Goal: Information Seeking & Learning: Learn about a topic

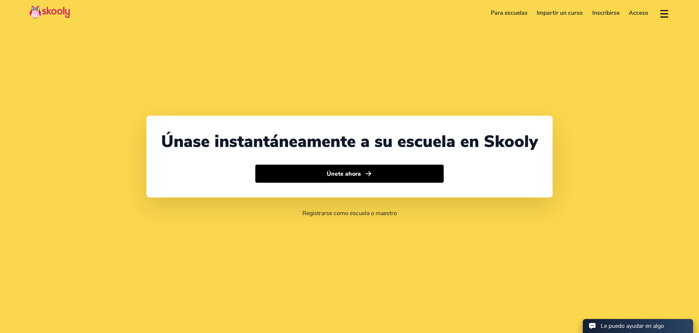
select select "52"
select select "[GEOGRAPHIC_DATA]"
select select "[GEOGRAPHIC_DATA]/[GEOGRAPHIC_DATA]"
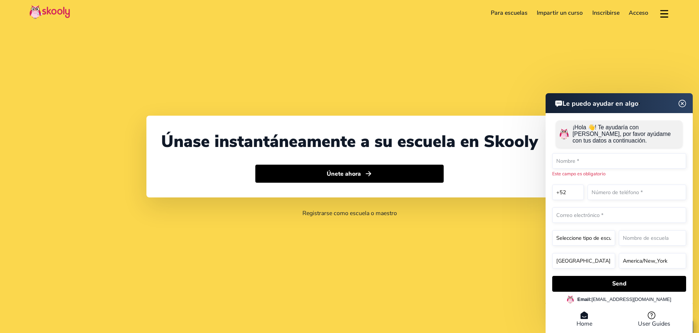
click at [681, 99] on img at bounding box center [683, 103] width 14 height 9
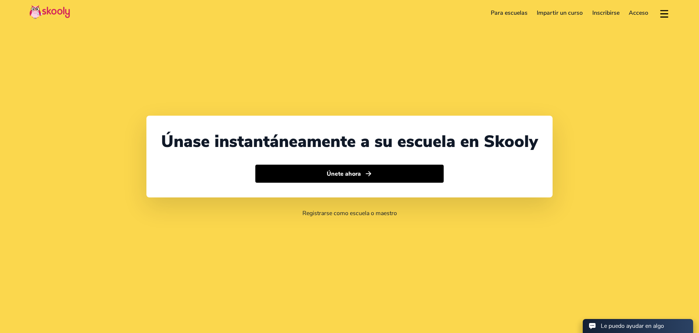
click at [503, 13] on link "Para escuelas" at bounding box center [509, 13] width 46 height 12
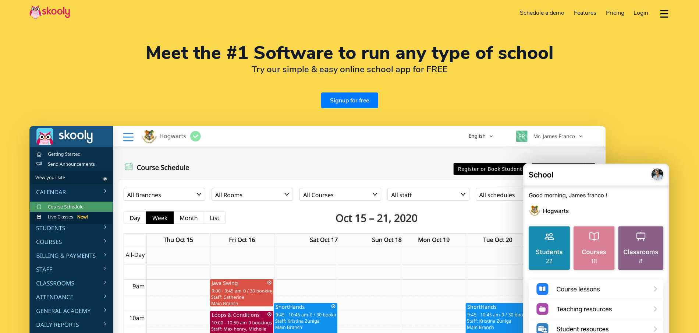
select select "en"
select select "52"
select select "[GEOGRAPHIC_DATA]"
select select "[GEOGRAPHIC_DATA]/[GEOGRAPHIC_DATA]"
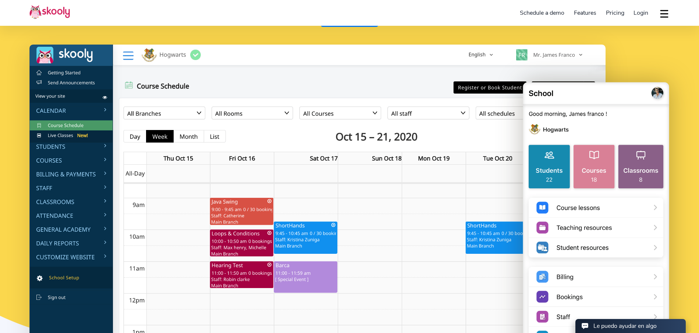
scroll to position [91, 0]
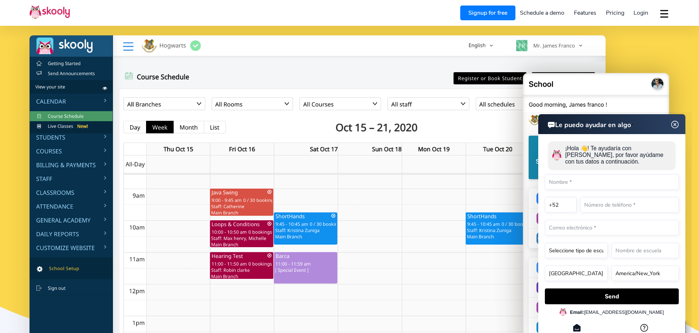
click at [674, 123] on img at bounding box center [675, 124] width 14 height 9
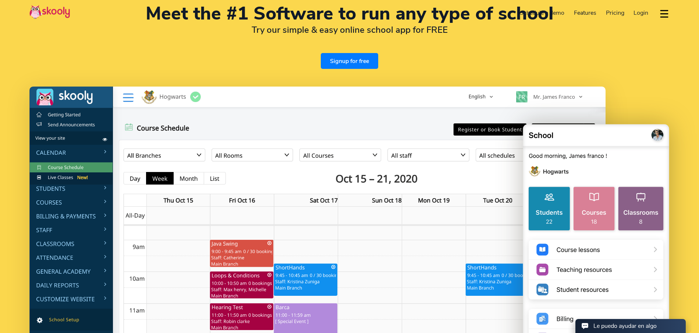
scroll to position [0, 0]
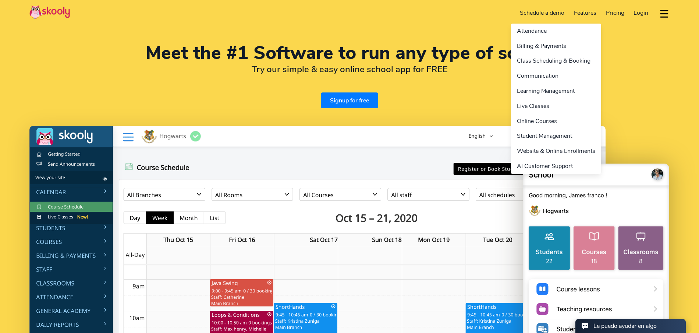
click at [586, 11] on link "Features" at bounding box center [585, 13] width 32 height 12
click at [535, 121] on link "Online Courses" at bounding box center [556, 121] width 90 height 15
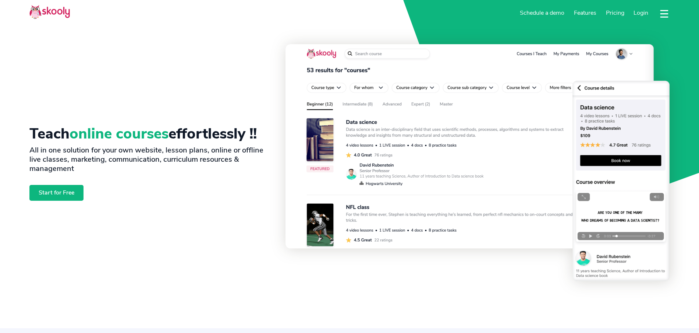
select select "en"
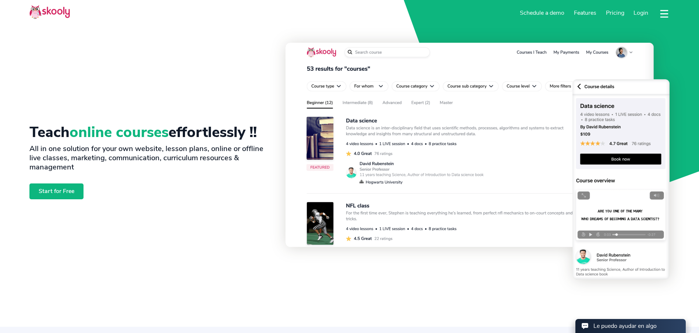
select select "52"
select select "[GEOGRAPHIC_DATA]"
select select "[GEOGRAPHIC_DATA]/[GEOGRAPHIC_DATA]"
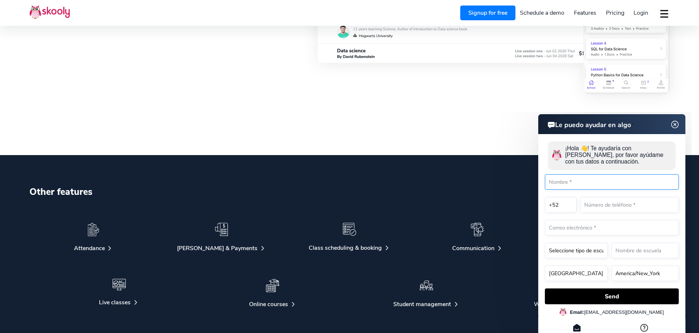
scroll to position [1904, 0]
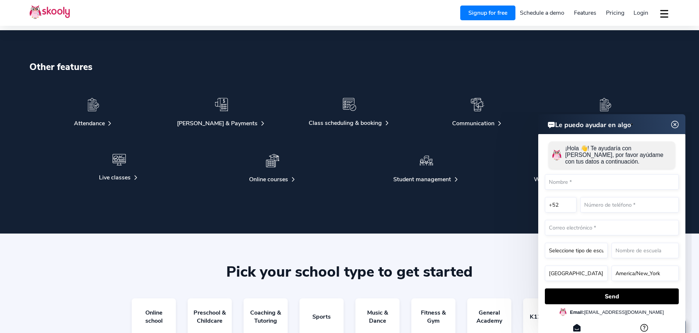
click at [677, 124] on img at bounding box center [675, 124] width 14 height 9
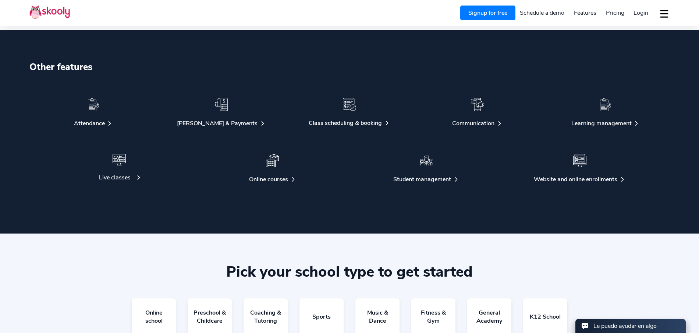
click at [121, 175] on div "Live classes" at bounding box center [115, 177] width 32 height 8
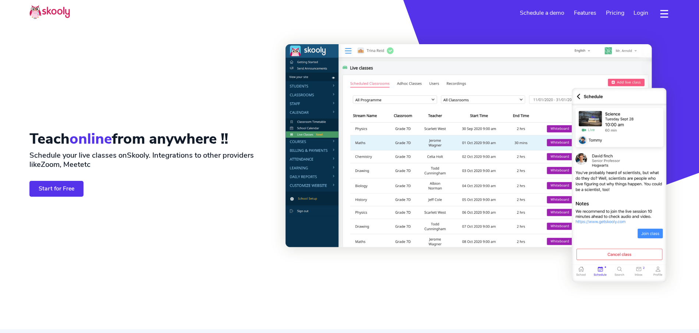
select select "en"
select select "52"
select select "[GEOGRAPHIC_DATA]"
select select "[GEOGRAPHIC_DATA]/[GEOGRAPHIC_DATA]"
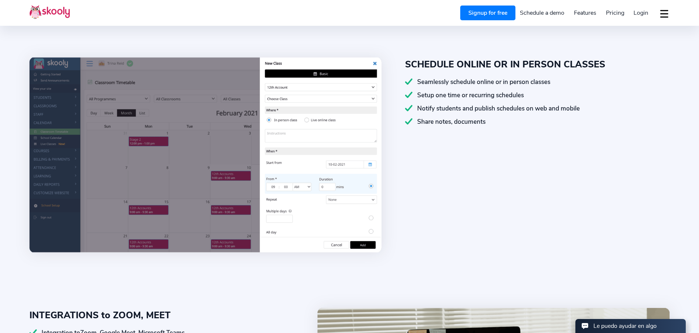
scroll to position [349, 0]
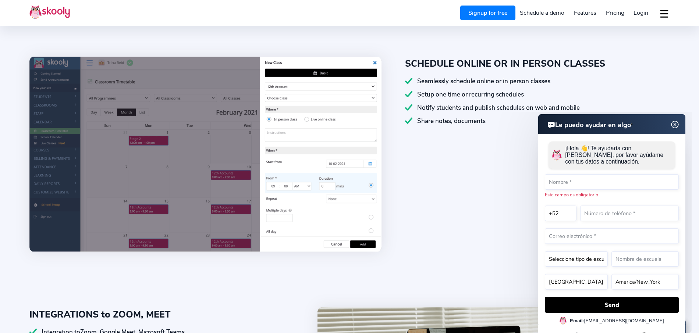
click at [676, 125] on img at bounding box center [675, 124] width 14 height 9
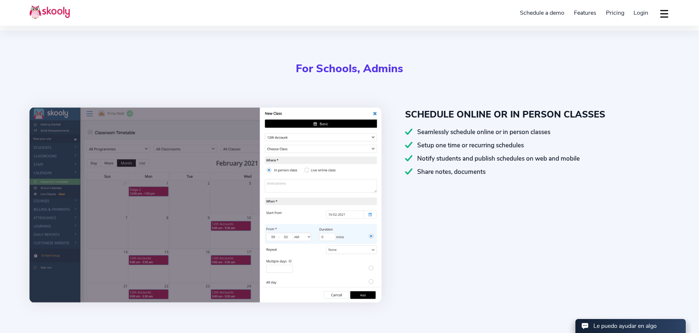
scroll to position [0, 0]
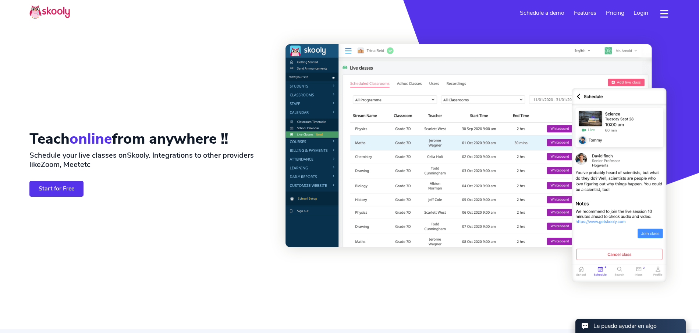
click at [618, 9] on span "Pricing" at bounding box center [615, 13] width 18 height 8
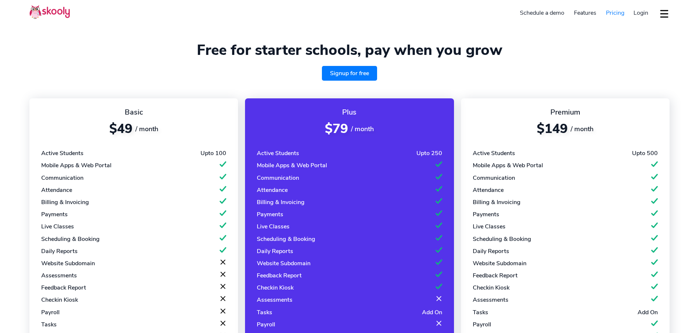
select select "en"
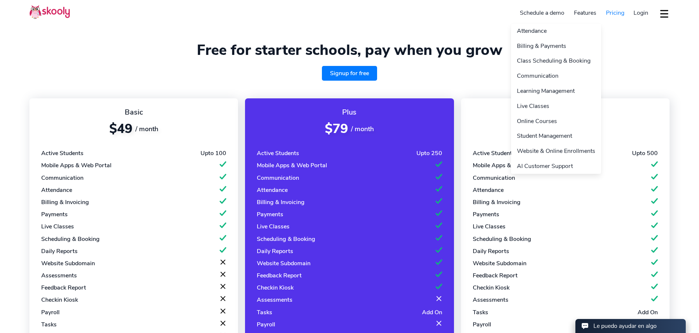
select select "52"
select select "[GEOGRAPHIC_DATA]"
select select "[GEOGRAPHIC_DATA]/[GEOGRAPHIC_DATA]"
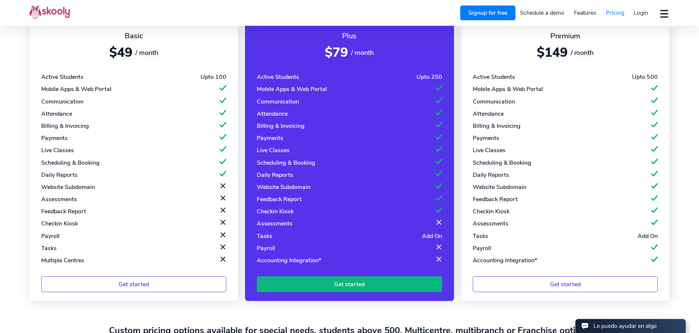
scroll to position [78, 0]
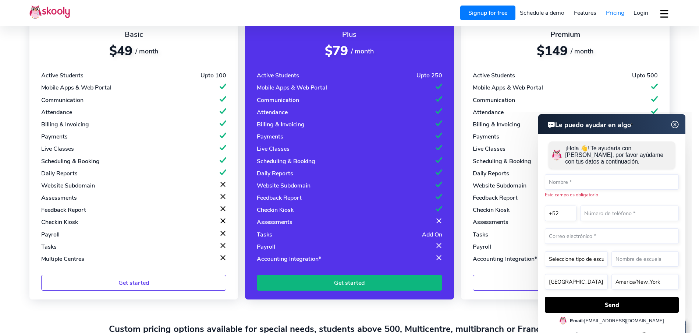
click at [678, 125] on img at bounding box center [675, 124] width 14 height 9
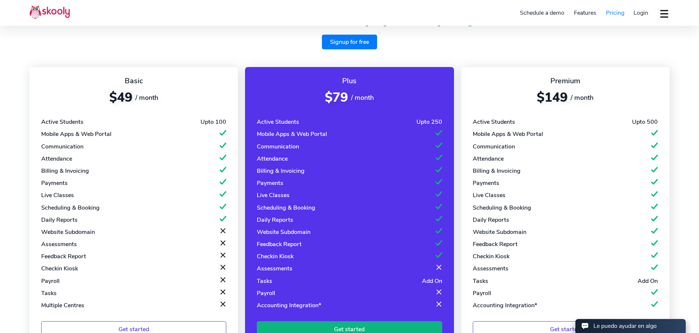
scroll to position [0, 0]
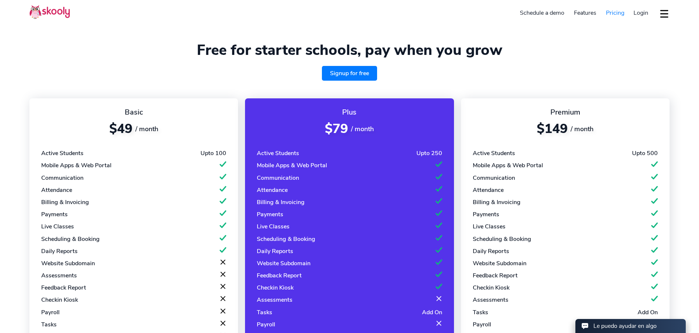
click at [666, 13] on button "dropdown menu" at bounding box center [664, 13] width 11 height 17
click at [357, 26] on section "Free for starter schools, pay when you grow Signup for free Basic $49 / month A…" at bounding box center [349, 232] width 699 height 464
click at [38, 11] on img at bounding box center [49, 12] width 40 height 14
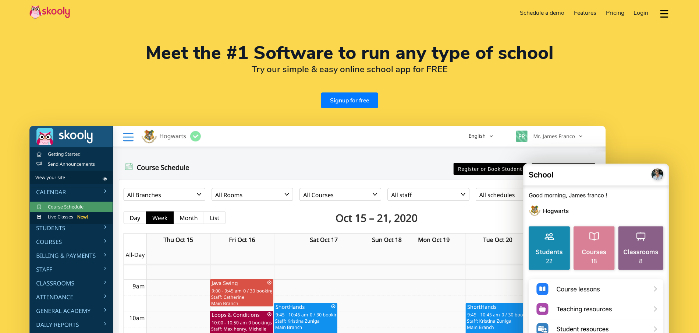
select select "en"
select select "52"
select select "[GEOGRAPHIC_DATA]"
select select "[GEOGRAPHIC_DATA]/[GEOGRAPHIC_DATA]"
